Goal: Entertainment & Leisure: Consume media (video, audio)

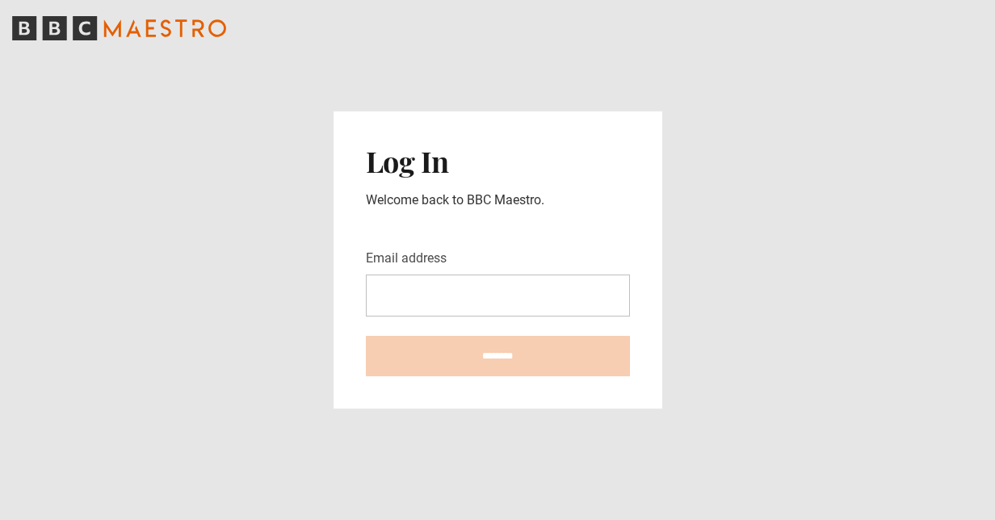
click at [410, 296] on input "Email address" at bounding box center [498, 296] width 264 height 42
type input "**********"
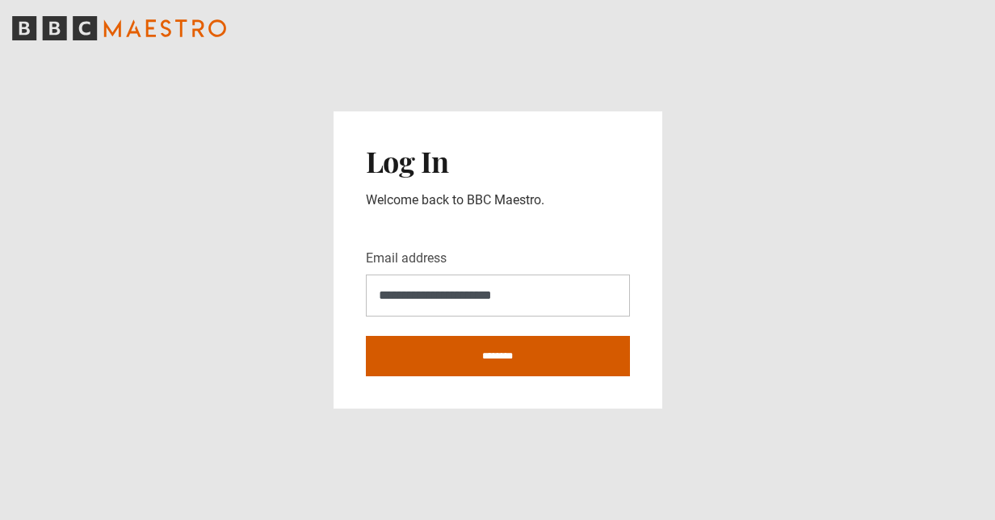
click at [510, 363] on input "********" at bounding box center [498, 356] width 264 height 40
type input "**********"
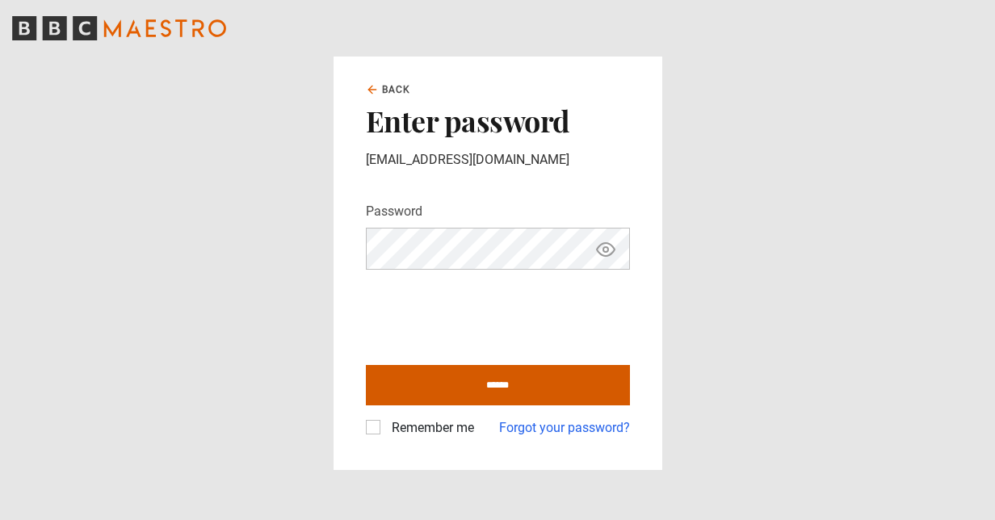
click at [498, 383] on input "******" at bounding box center [498, 385] width 264 height 40
type input "**********"
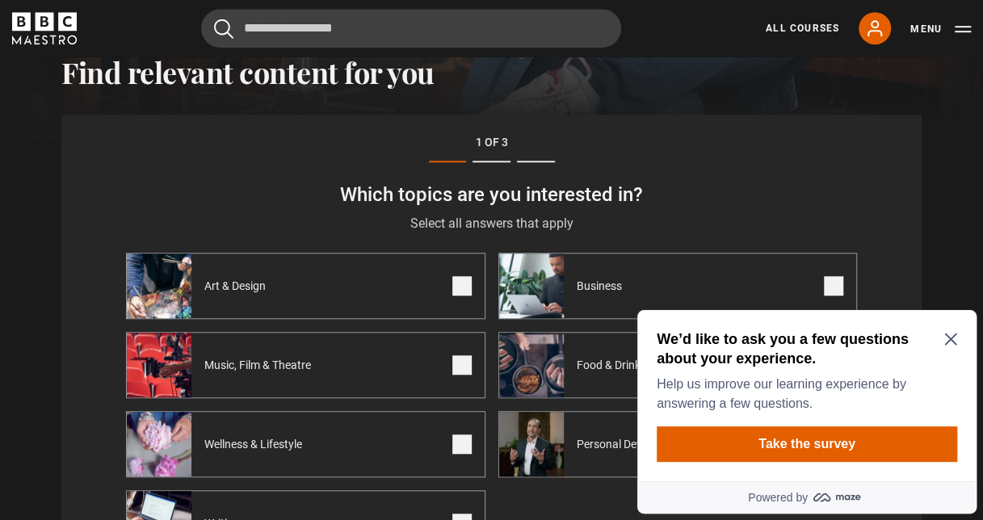
click at [951, 341] on icon "Close Maze Prompt" at bounding box center [950, 339] width 13 height 13
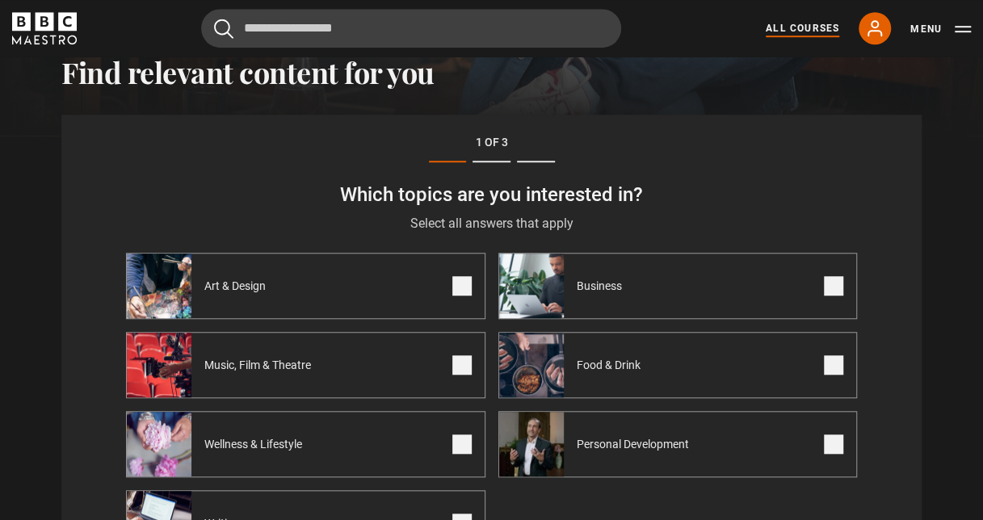
click at [804, 25] on link "All Courses" at bounding box center [802, 28] width 73 height 15
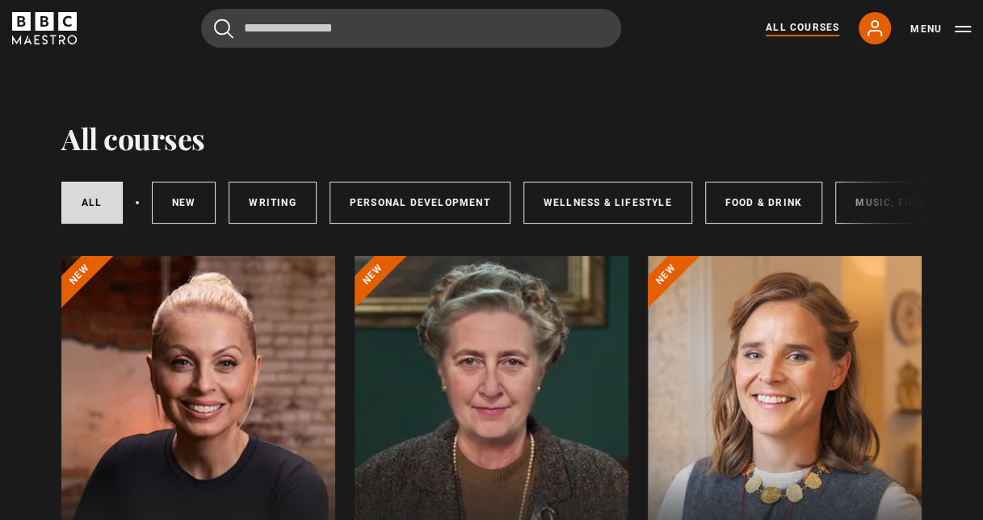
click at [226, 388] on div at bounding box center [198, 450] width 274 height 388
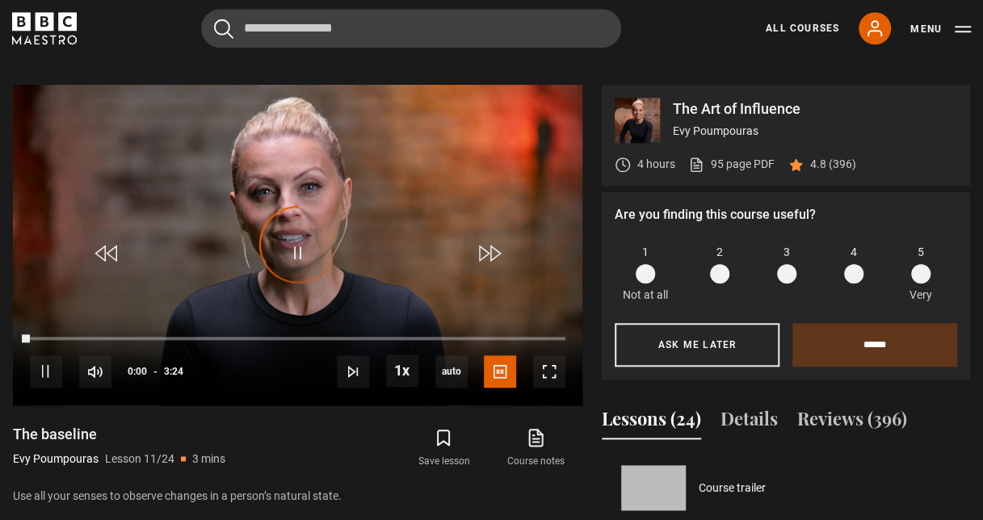
scroll to position [711, 0]
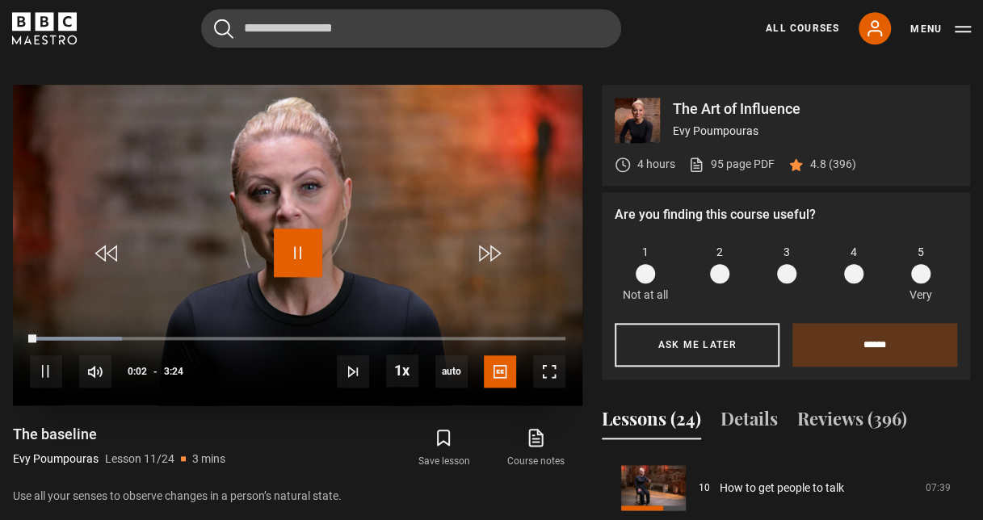
click at [300, 232] on span "Video Player" at bounding box center [298, 253] width 48 height 48
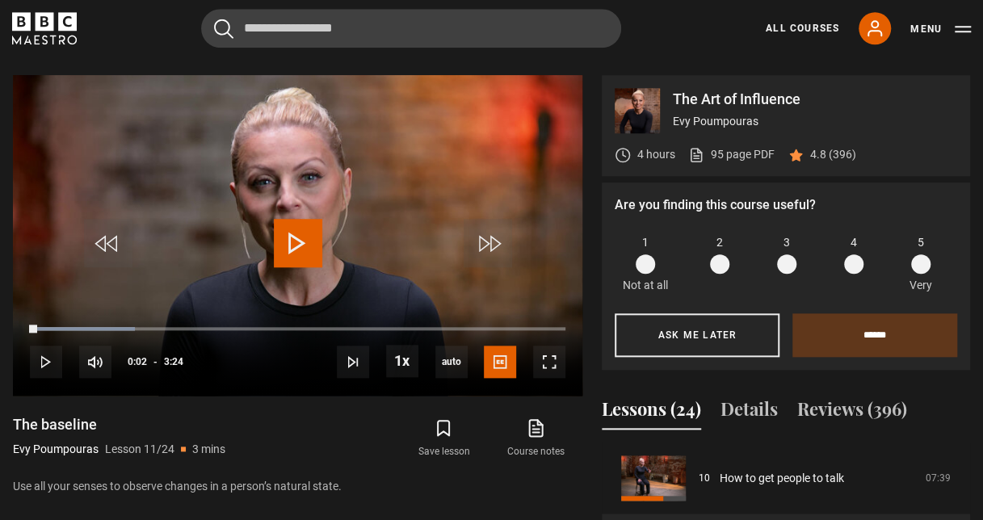
scroll to position [668, 0]
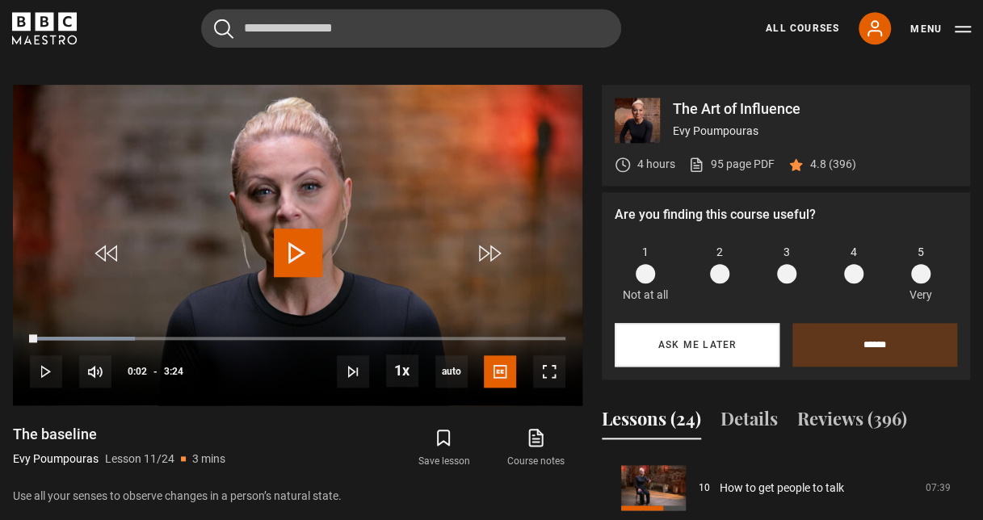
click at [685, 323] on button "Ask me later" at bounding box center [697, 345] width 165 height 44
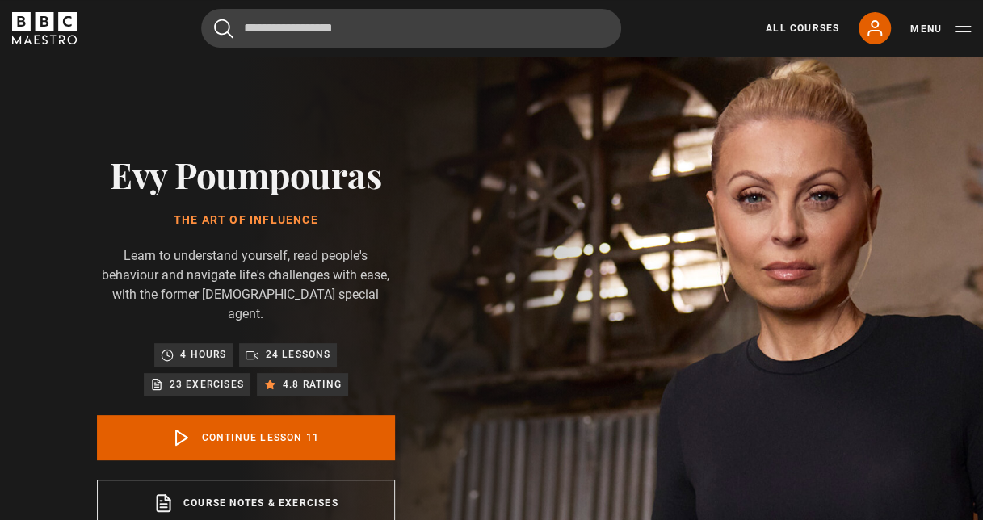
scroll to position [0, 0]
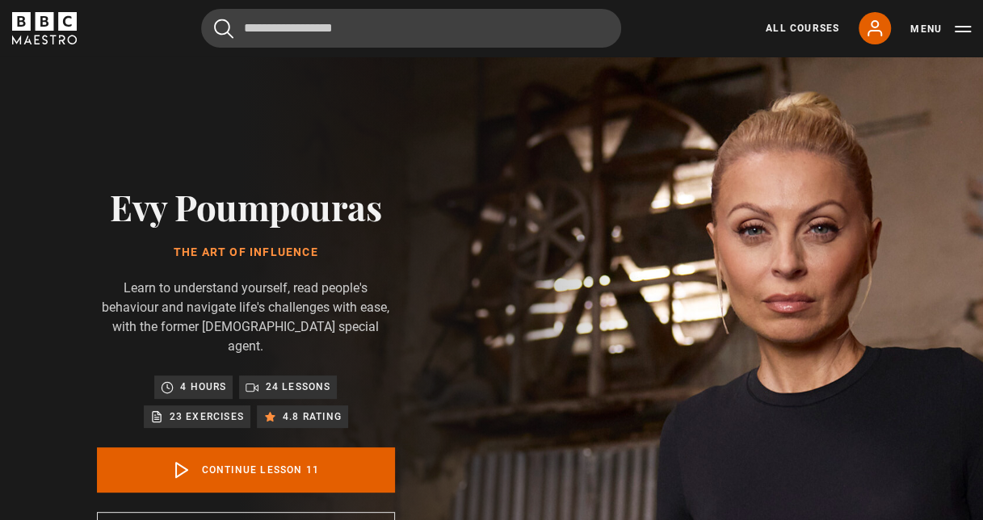
click at [57, 26] on icon "BBC Maestro" at bounding box center [44, 28] width 65 height 32
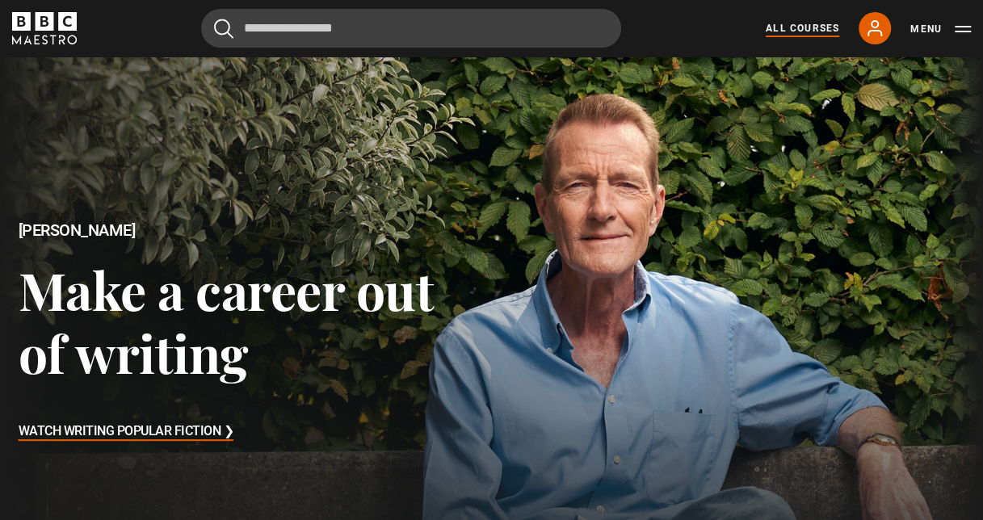
click at [812, 27] on link "All Courses" at bounding box center [802, 28] width 73 height 15
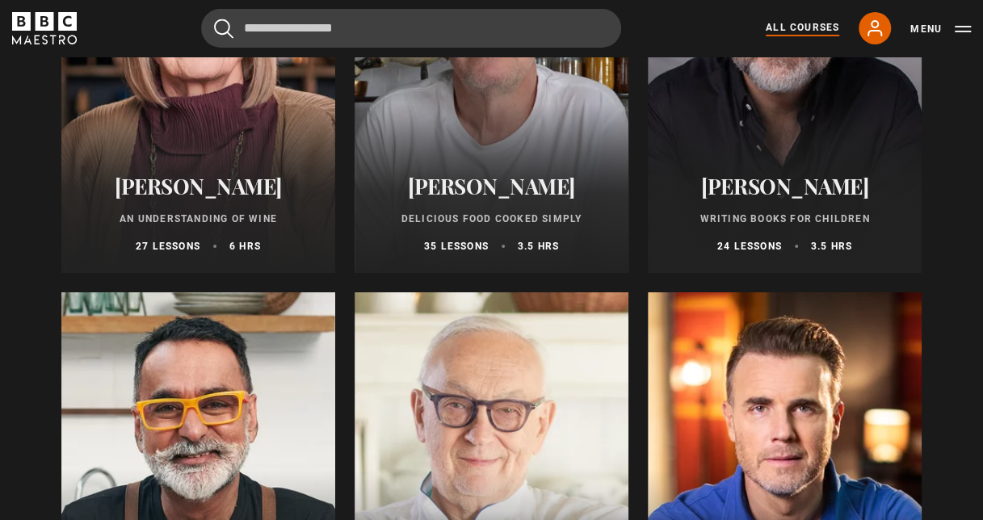
scroll to position [5492, 0]
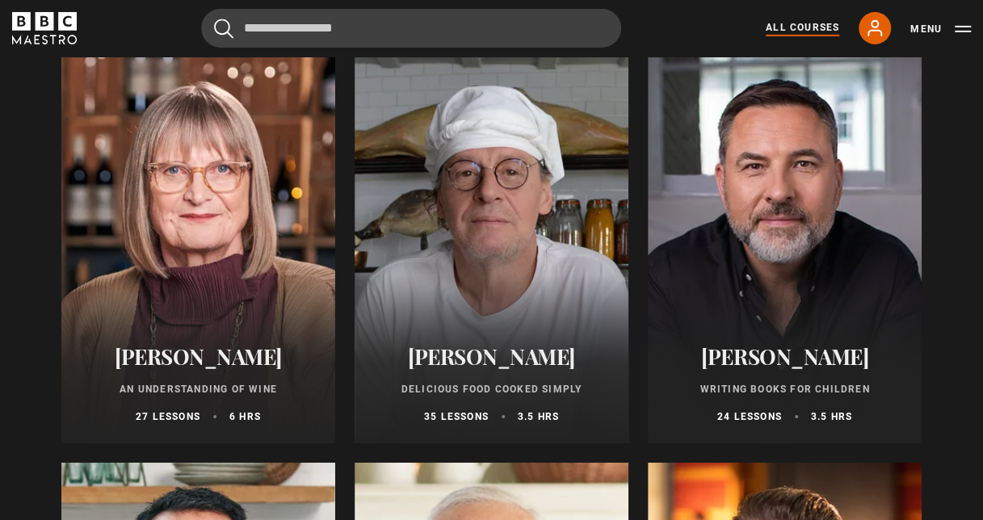
click at [536, 296] on div at bounding box center [492, 250] width 274 height 388
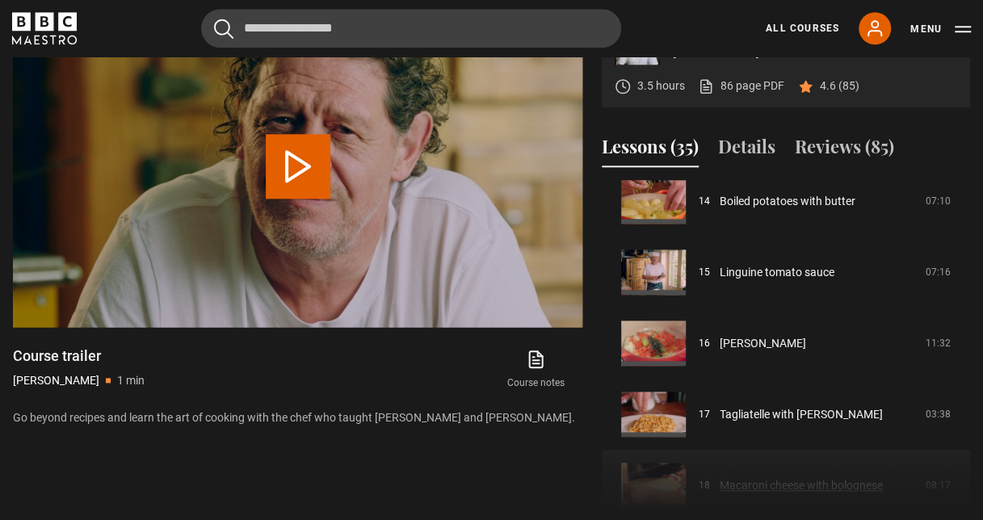
scroll to position [998, 0]
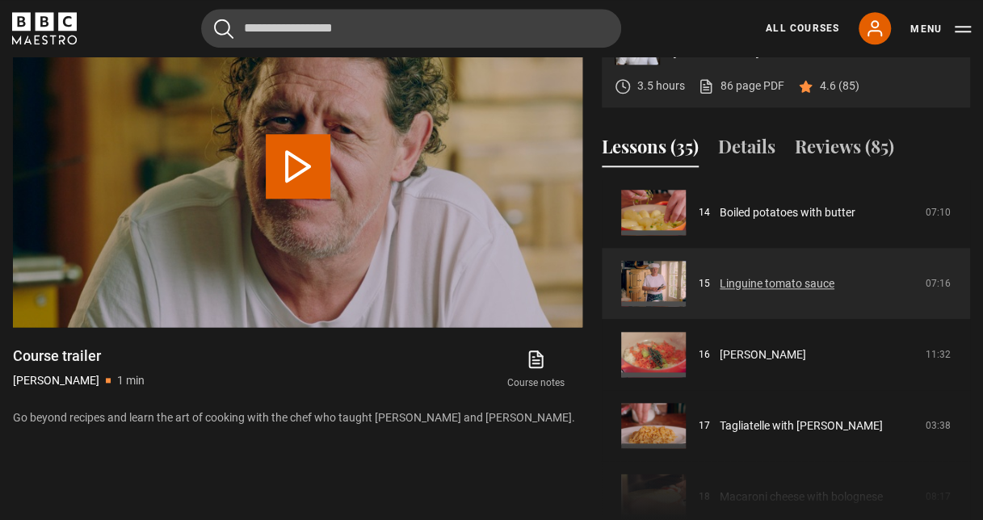
click at [791, 292] on link "Linguine tomato sauce" at bounding box center [777, 283] width 115 height 17
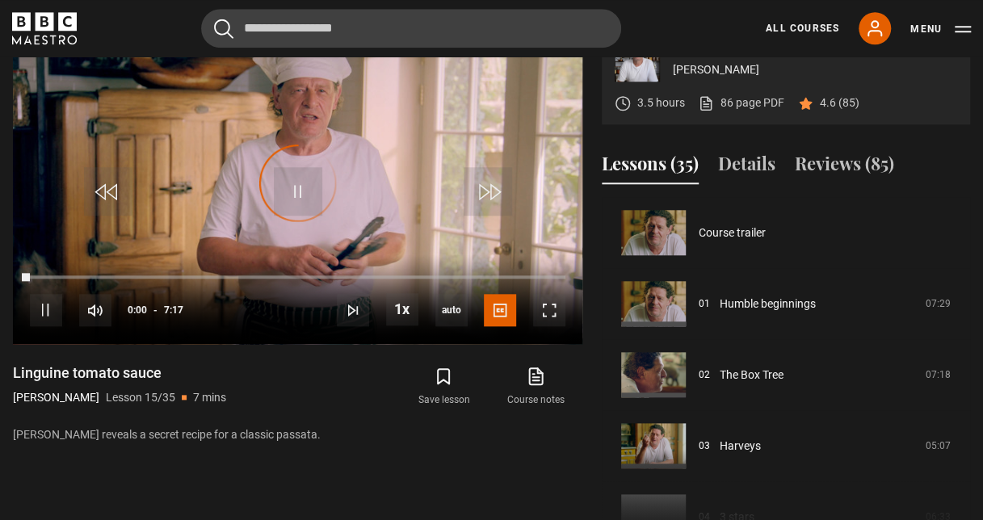
scroll to position [995, 0]
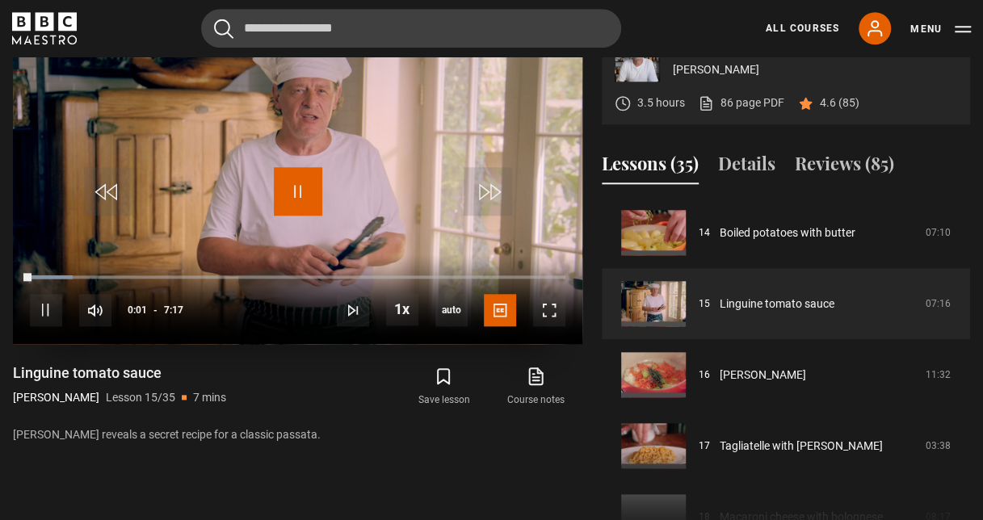
click at [300, 216] on span "Video Player" at bounding box center [298, 191] width 48 height 48
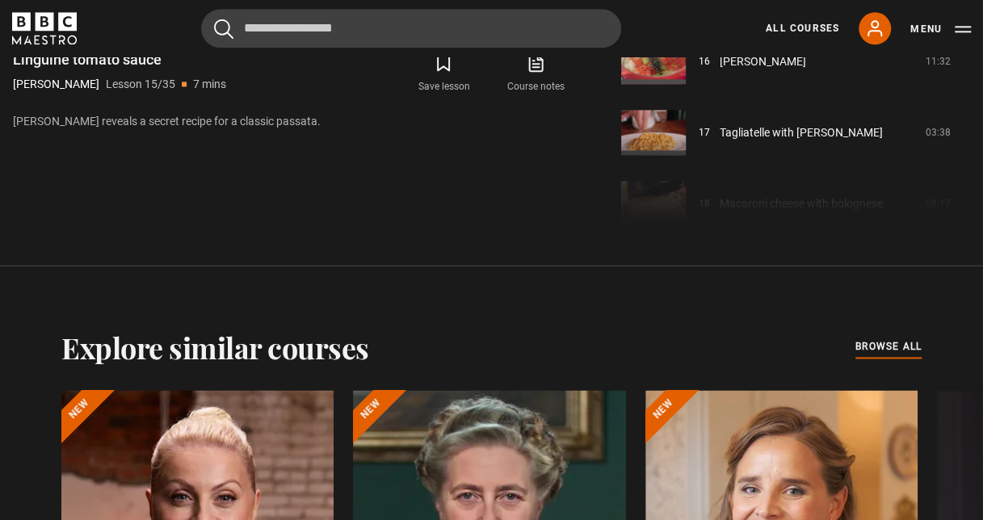
scroll to position [1114, 0]
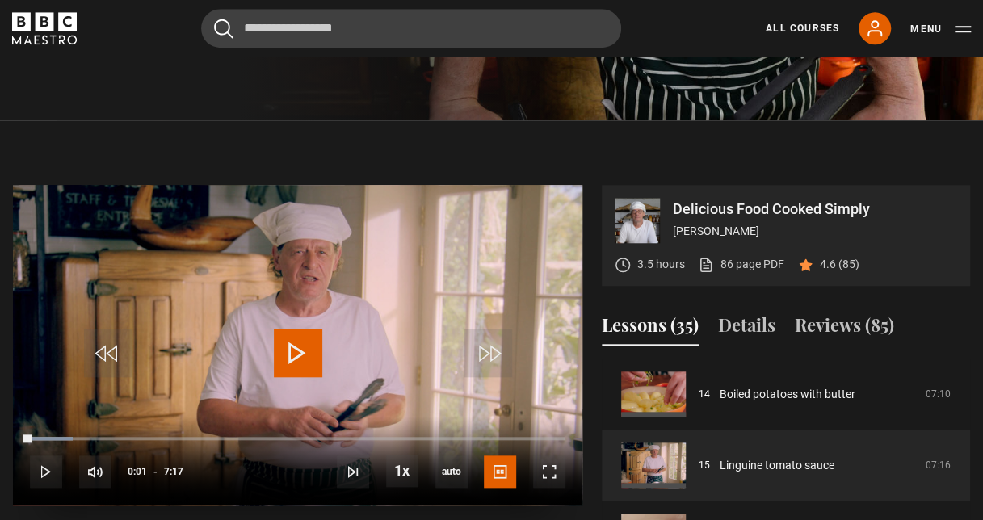
click at [292, 377] on span "Video Player" at bounding box center [298, 353] width 48 height 48
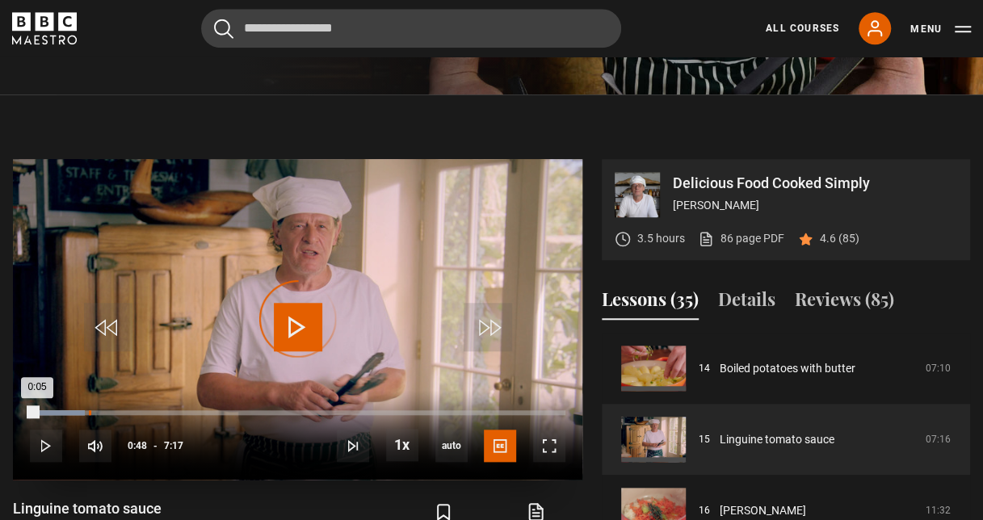
click at [89, 415] on div "0:48" at bounding box center [90, 412] width 2 height 5
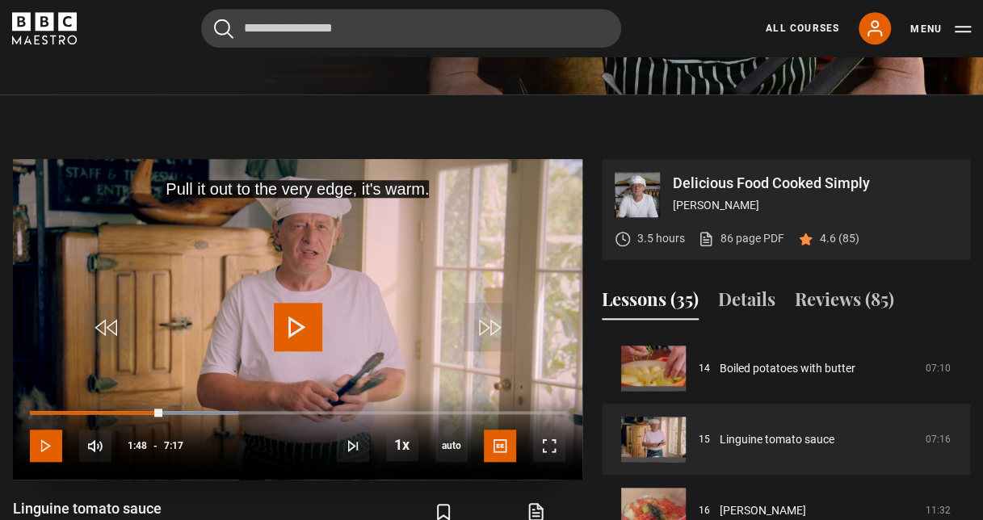
click at [50, 462] on span "Video Player" at bounding box center [46, 446] width 32 height 32
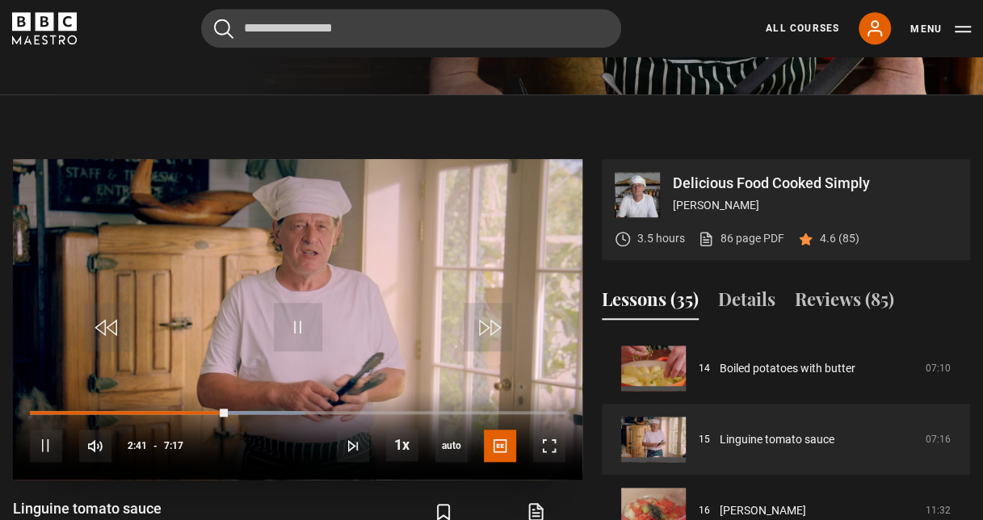
click at [375, 450] on div "10s Skip Back 10 seconds Pause 10s Skip Forward 10 seconds Loaded : 51.49% 4:41…" at bounding box center [297, 435] width 569 height 90
click at [375, 415] on div "Loaded : 51.49% 4:41 2:42" at bounding box center [297, 412] width 535 height 5
click at [489, 415] on div "Loaded : 92.68% 6:15 5:41" at bounding box center [297, 412] width 535 height 5
click at [527, 415] on div "Loaded : 100.00% 6:45 6:38" at bounding box center [297, 412] width 535 height 5
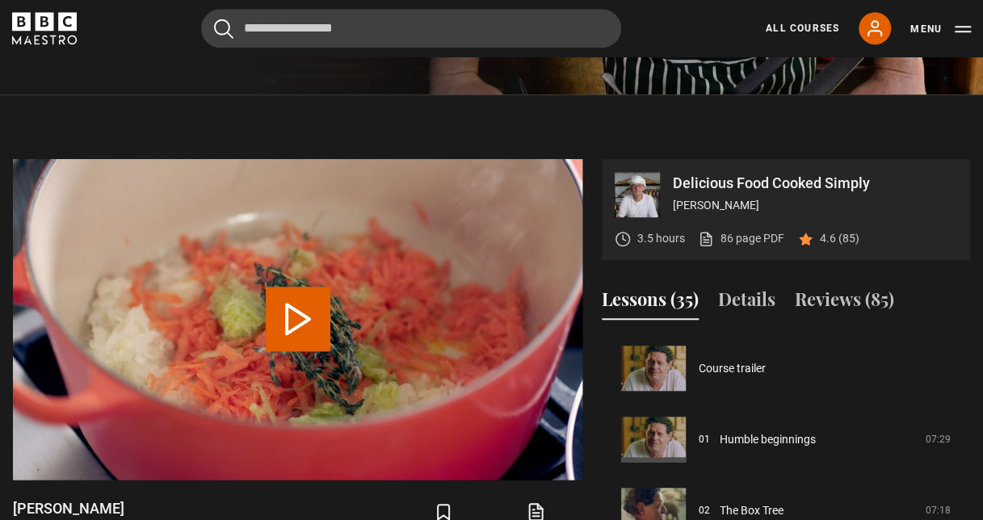
click at [187, 499] on div "[PERSON_NAME] [PERSON_NAME] Lesson 16/35 11 mins" at bounding box center [123, 522] width 220 height 47
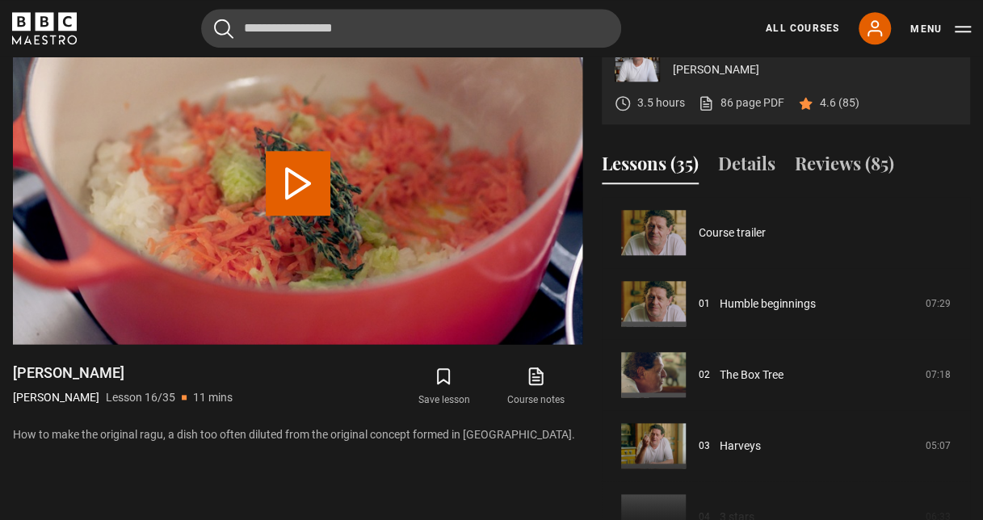
scroll to position [1066, 0]
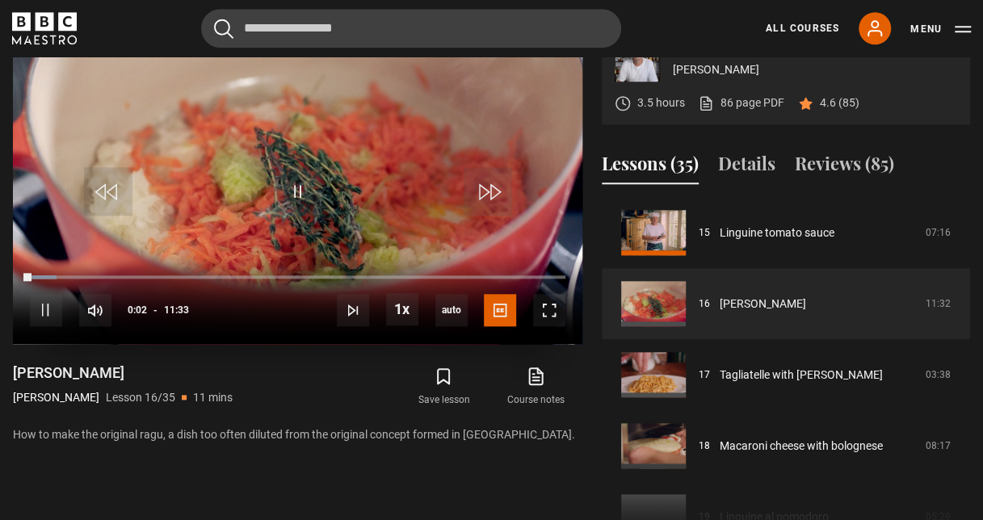
click at [216, 314] on div "10s Skip Back 10 seconds Pause 10s Skip Forward 10 seconds Loaded : 5.05% 03:57…" at bounding box center [297, 299] width 569 height 90
click at [223, 320] on div "10s Skip Back 10 seconds Pause 10s Skip Forward 10 seconds Loaded : 5.77% 04:11…" at bounding box center [297, 299] width 569 height 90
click at [228, 279] on div "Loaded : 5.77% 04:16 00:04" at bounding box center [297, 277] width 535 height 5
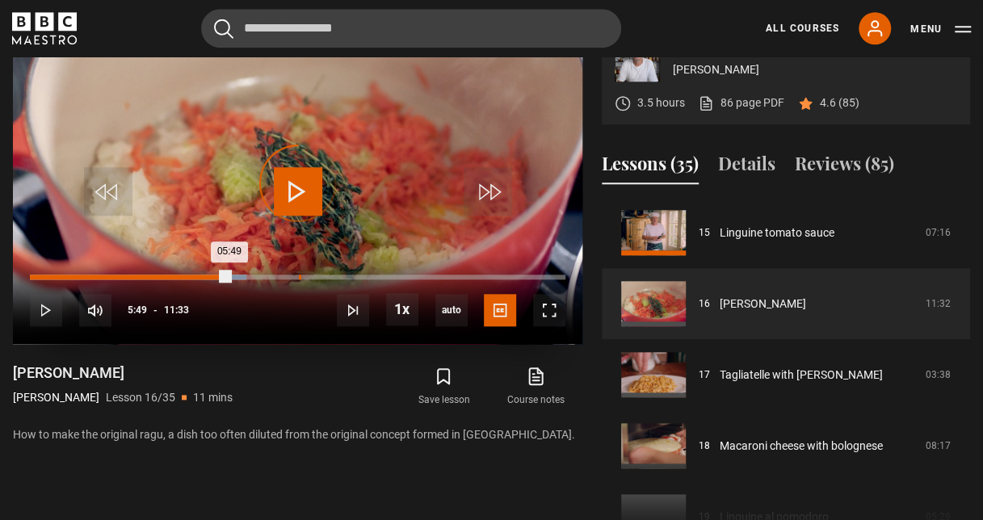
click at [299, 279] on div "05:48" at bounding box center [300, 277] width 2 height 5
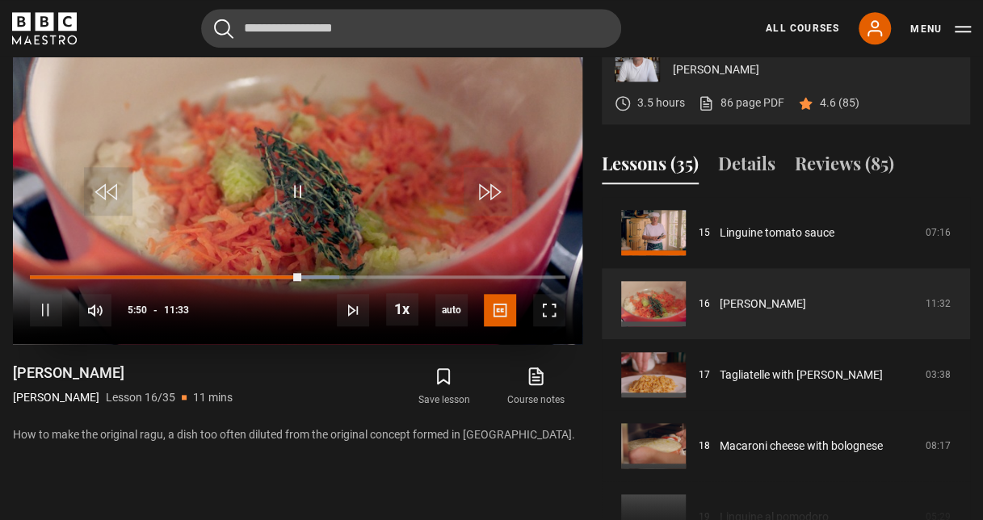
click at [375, 313] on div "10s Skip Back 10 seconds Pause 10s Skip Forward 10 seconds Loaded : 57.72% 07:1…" at bounding box center [297, 299] width 569 height 90
click at [399, 314] on div "10s Skip Back 10 seconds Pause 10s Skip Forward 10 seconds Loaded : 59.88% 07:1…" at bounding box center [297, 299] width 569 height 90
click at [399, 279] on div "Loaded : 59.88% 07:58 05:55" at bounding box center [297, 277] width 535 height 5
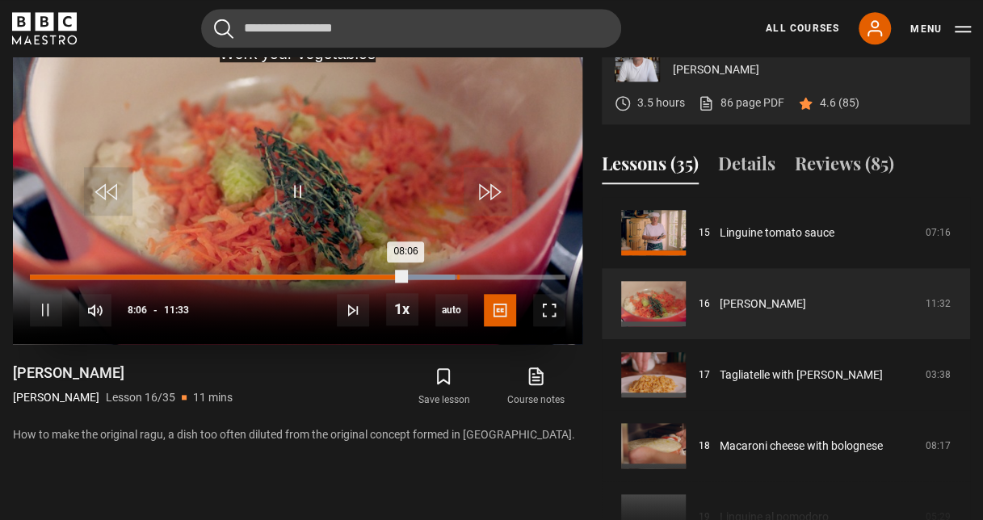
click at [458, 279] on div "Loaded : 79.37% 09:12 08:06" at bounding box center [297, 277] width 535 height 5
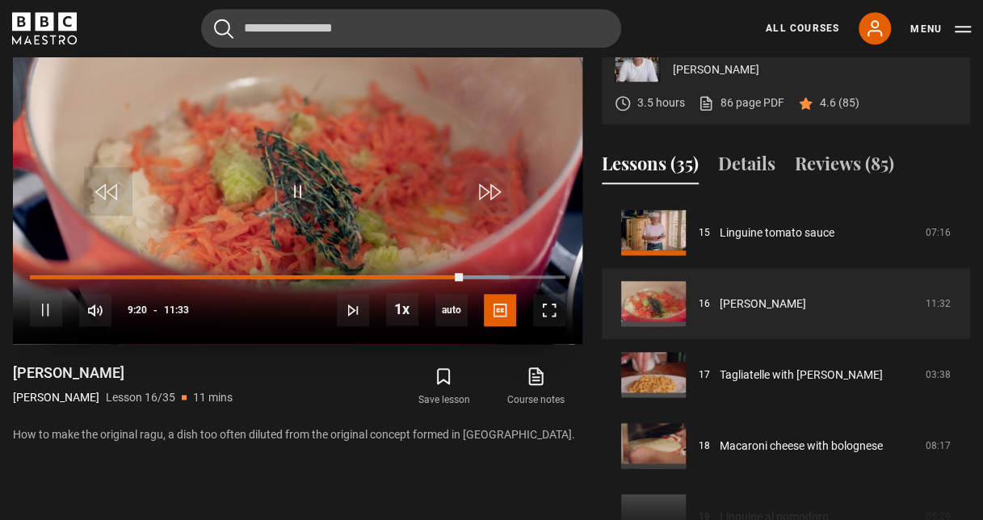
click at [497, 314] on div "10s Skip Back 10 seconds Pause 10s Skip Forward 10 seconds Loaded : 89.47% 10:1…" at bounding box center [297, 299] width 569 height 90
